Goal: Task Accomplishment & Management: Use online tool/utility

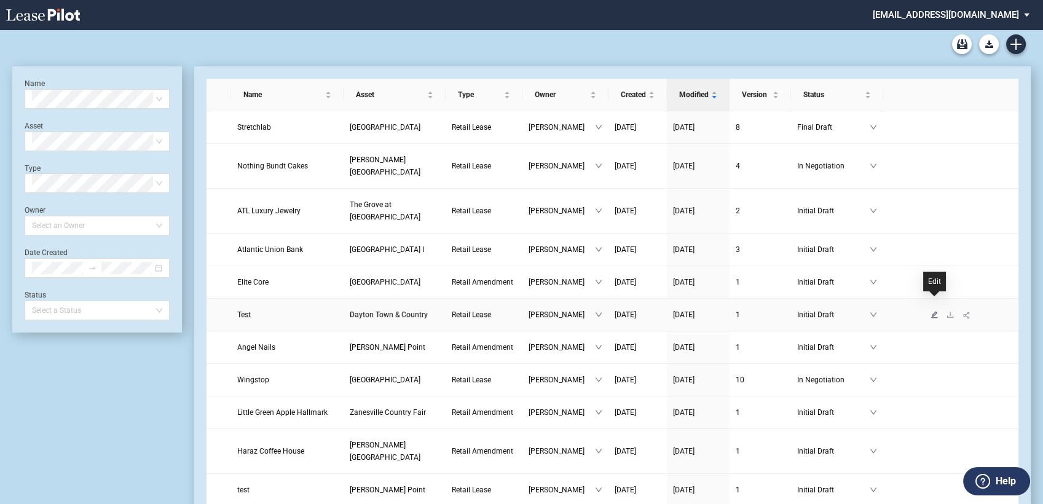
click at [934, 311] on icon "edit" at bounding box center [934, 314] width 7 height 7
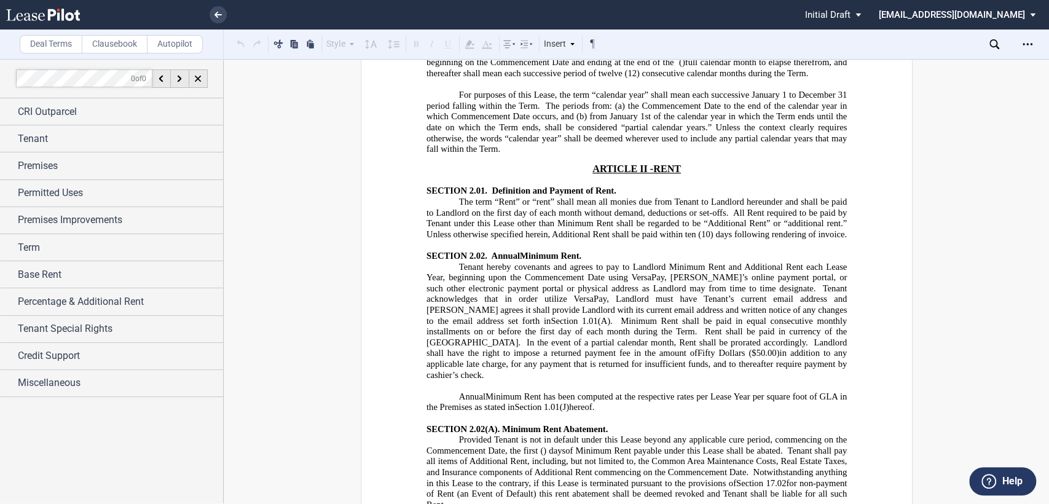
scroll to position [2732, 0]
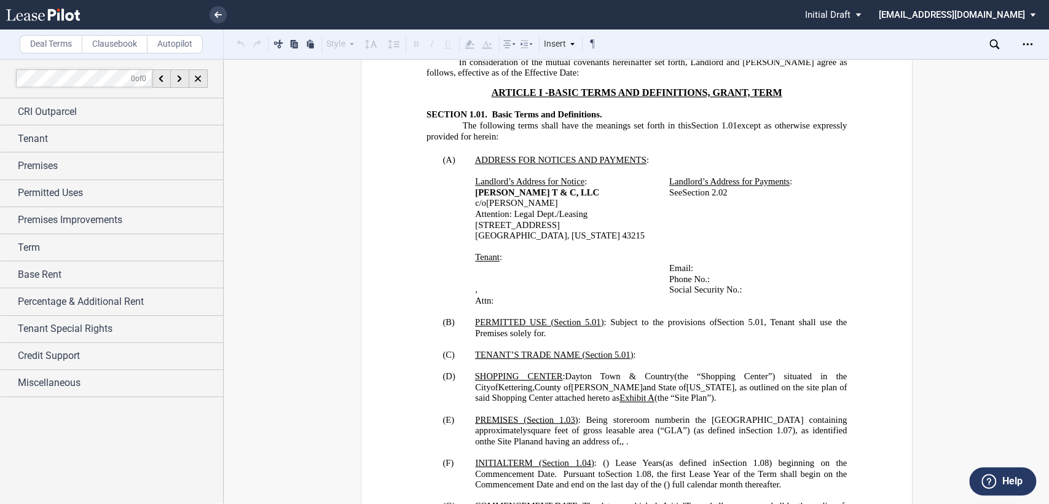
scroll to position [819, 0]
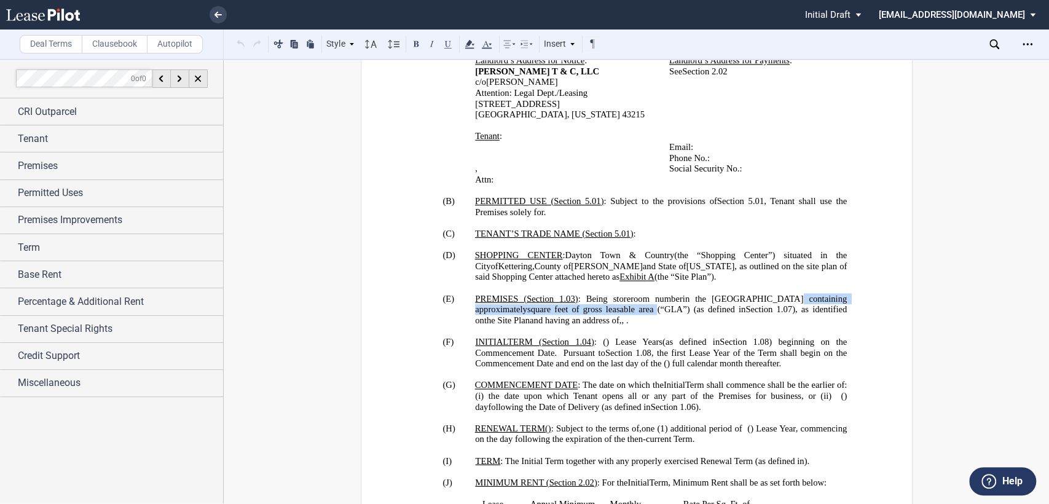
drag, startPoint x: 805, startPoint y: 255, endPoint x: 683, endPoint y: 267, distance: 122.3
click at [683, 293] on span "PREMISES ( ﻿ Section 1.03 ﻿ ) : Being storeroom number ﻿ ﻿ in the Shopping Cent…" at bounding box center [662, 309] width 374 height 32
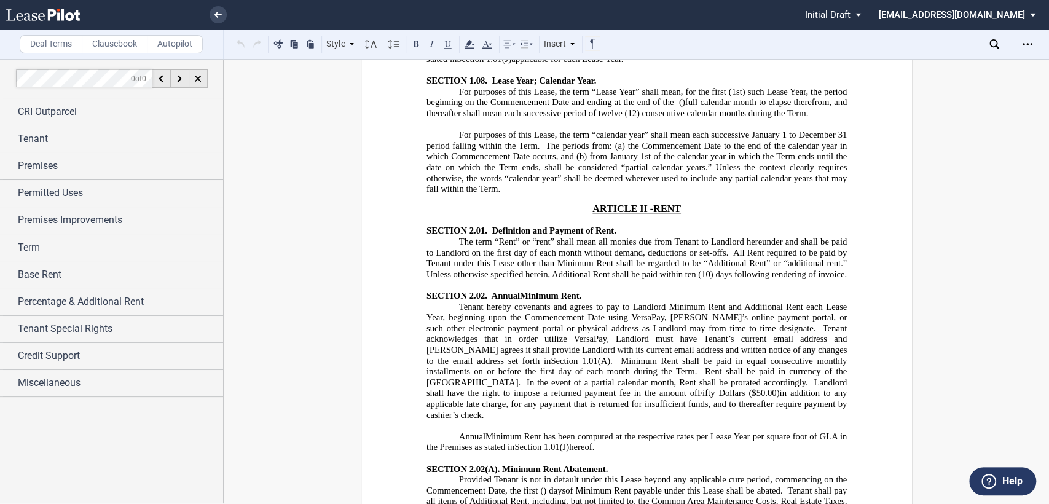
scroll to position [2732, 0]
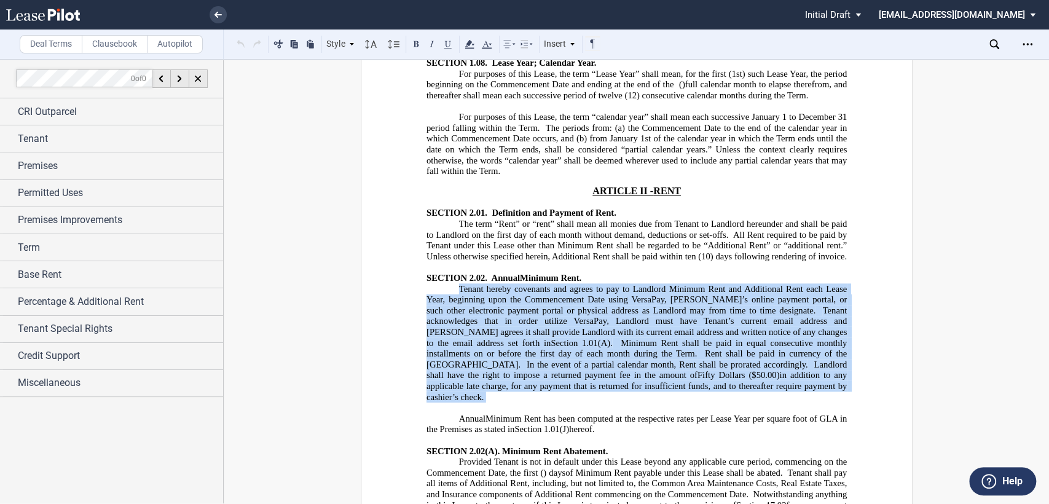
drag, startPoint x: 455, startPoint y: 213, endPoint x: 688, endPoint y: 315, distance: 254.6
